Goal: Check status: Check status

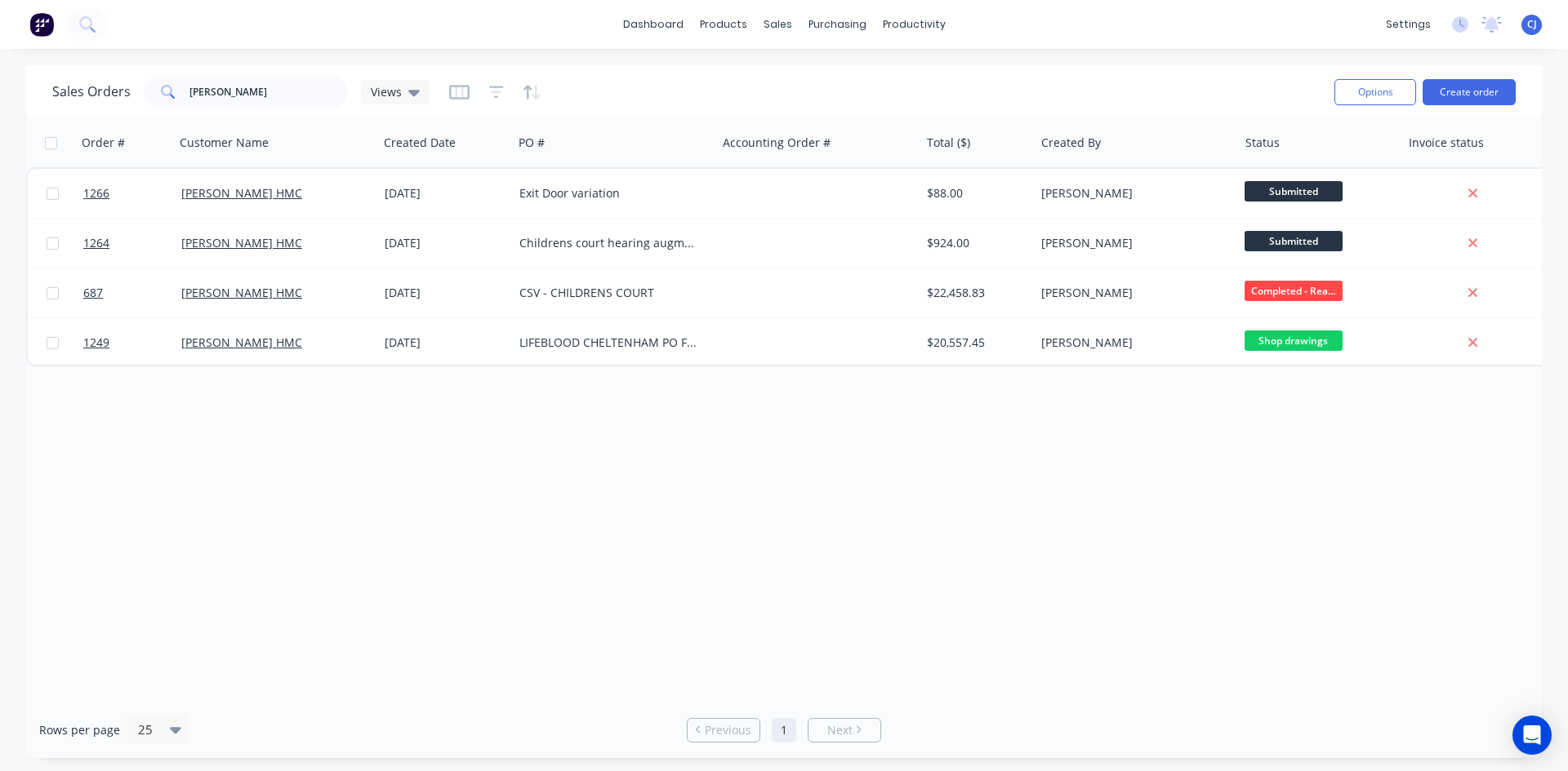
click at [585, 193] on div "Exit Door variation" at bounding box center [610, 193] width 181 height 16
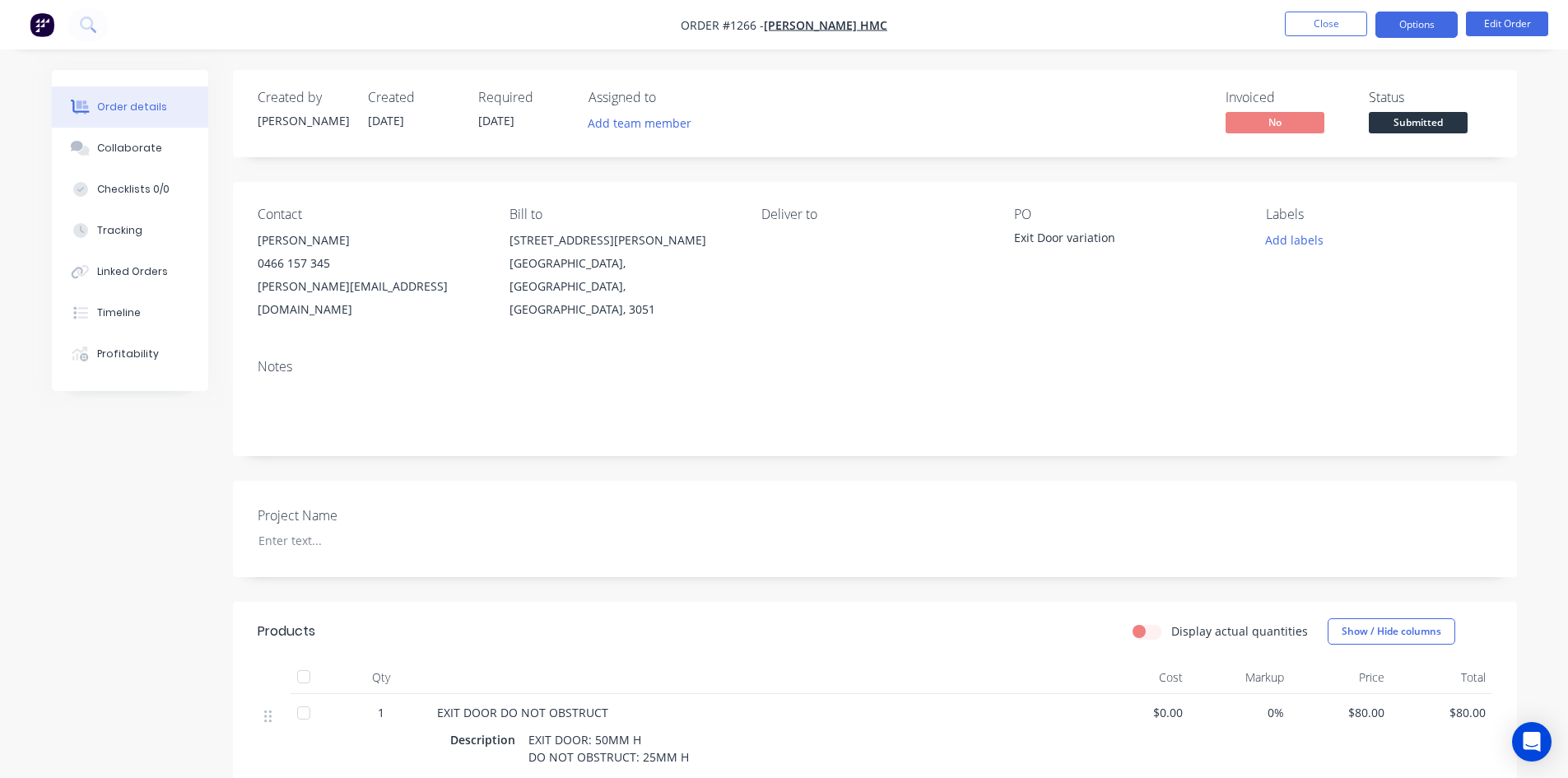
click at [1443, 36] on button "Options" at bounding box center [1416, 24] width 83 height 26
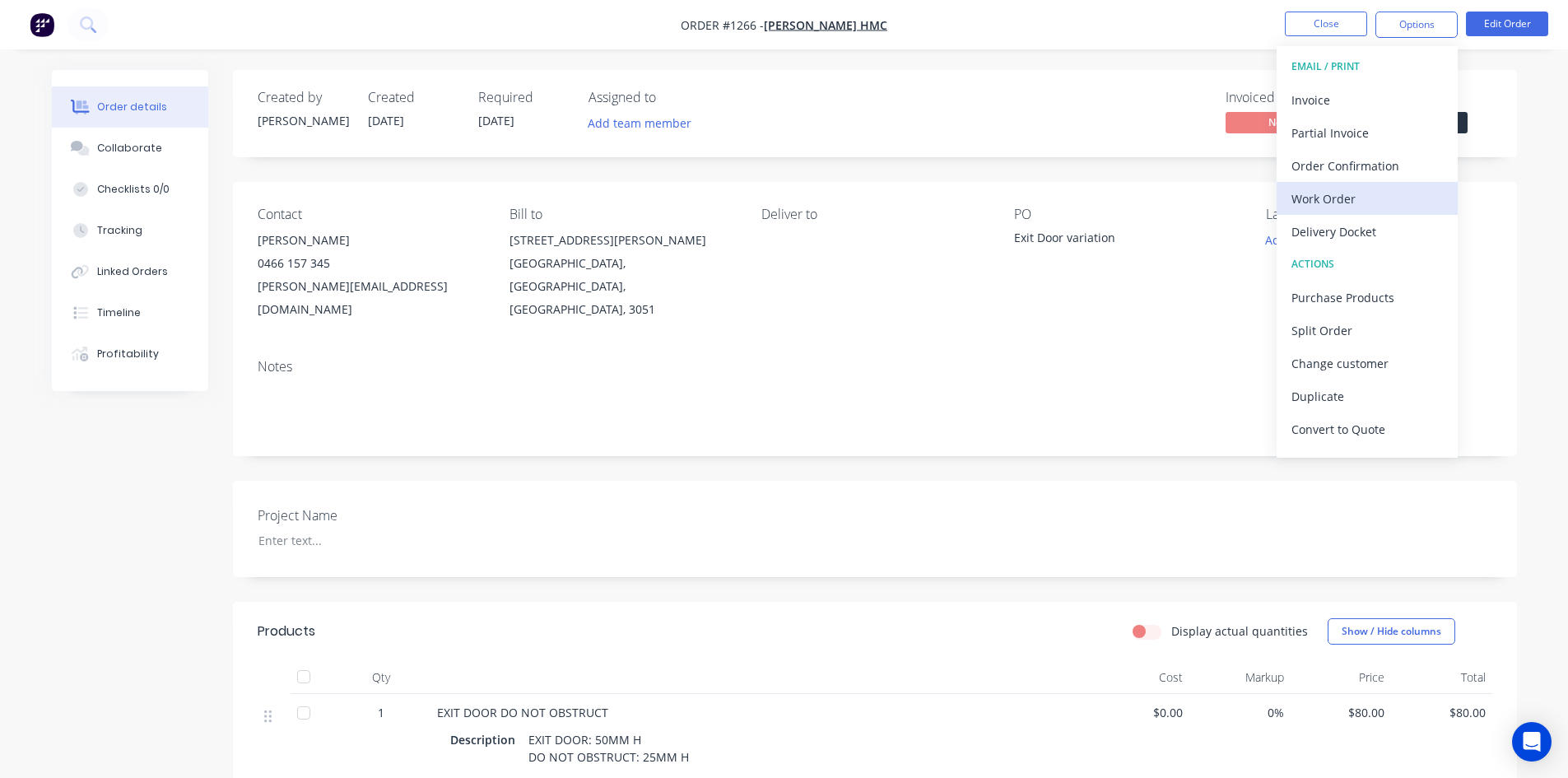
click at [1383, 192] on div "Work Order" at bounding box center [1368, 198] width 152 height 24
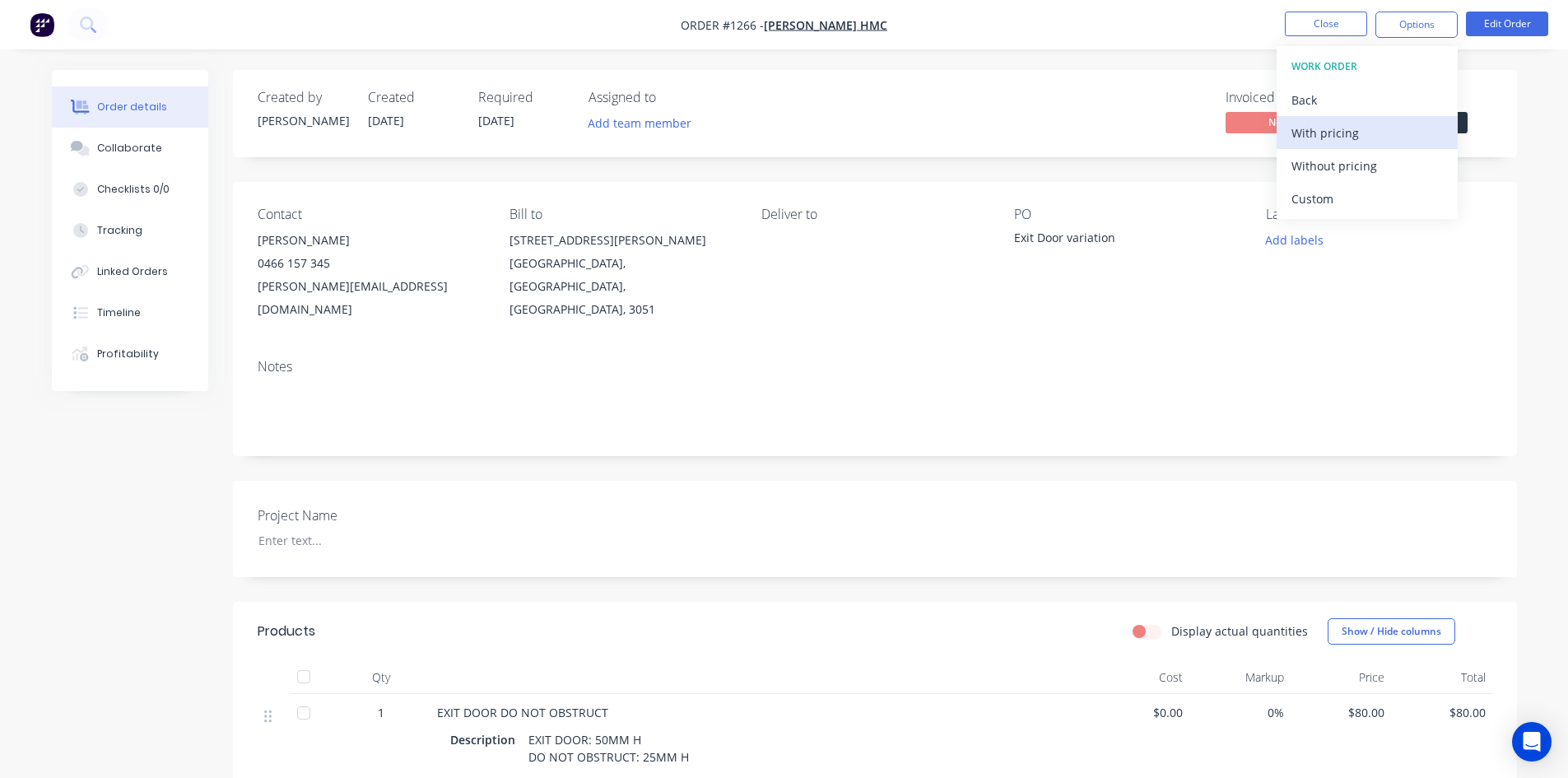
click at [1376, 134] on div "With pricing" at bounding box center [1368, 133] width 152 height 24
click at [1313, 17] on button "Close" at bounding box center [1326, 23] width 83 height 24
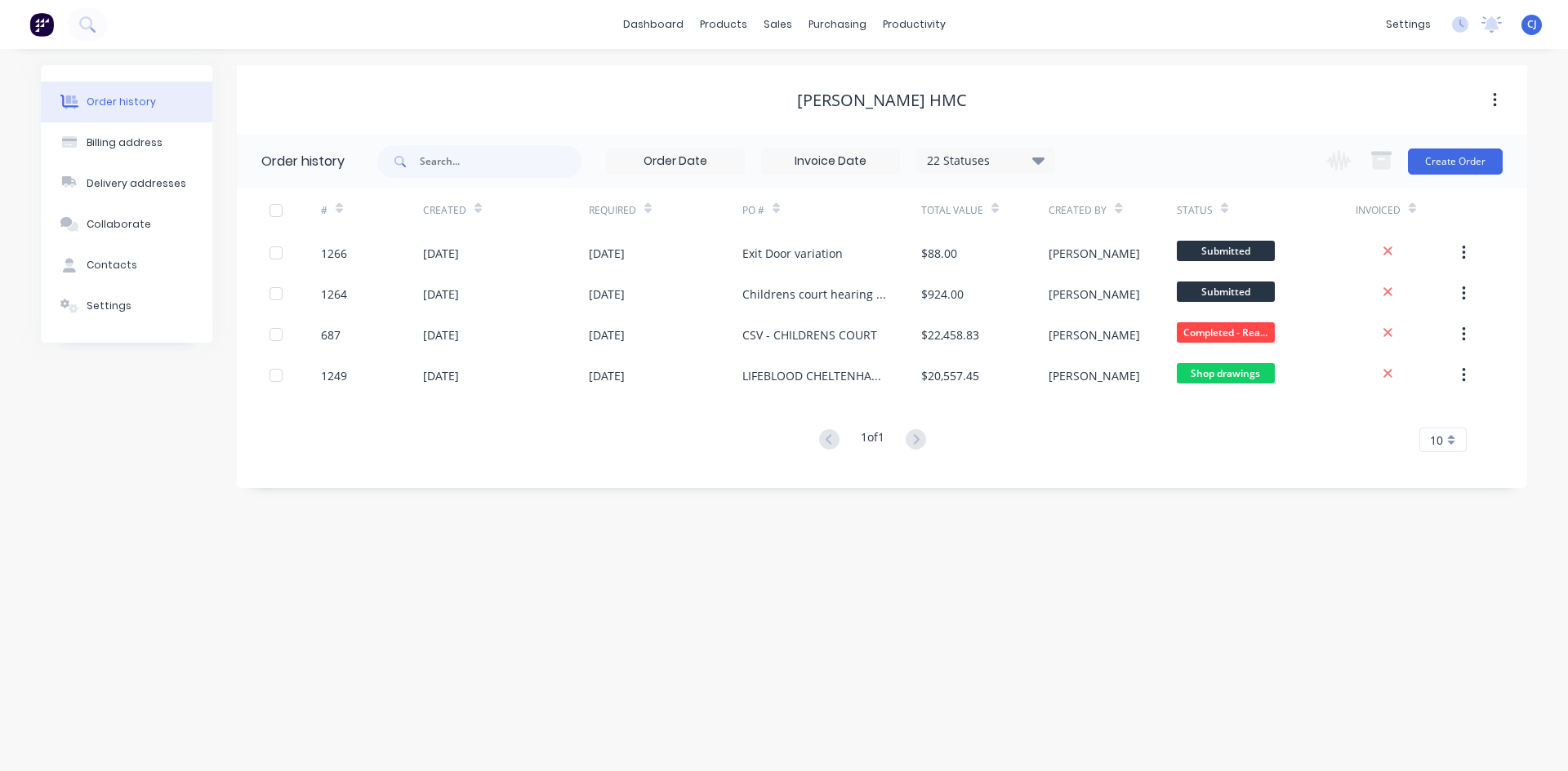
click at [159, 97] on button "Order history" at bounding box center [126, 102] width 172 height 40
